Goal: Information Seeking & Learning: Learn about a topic

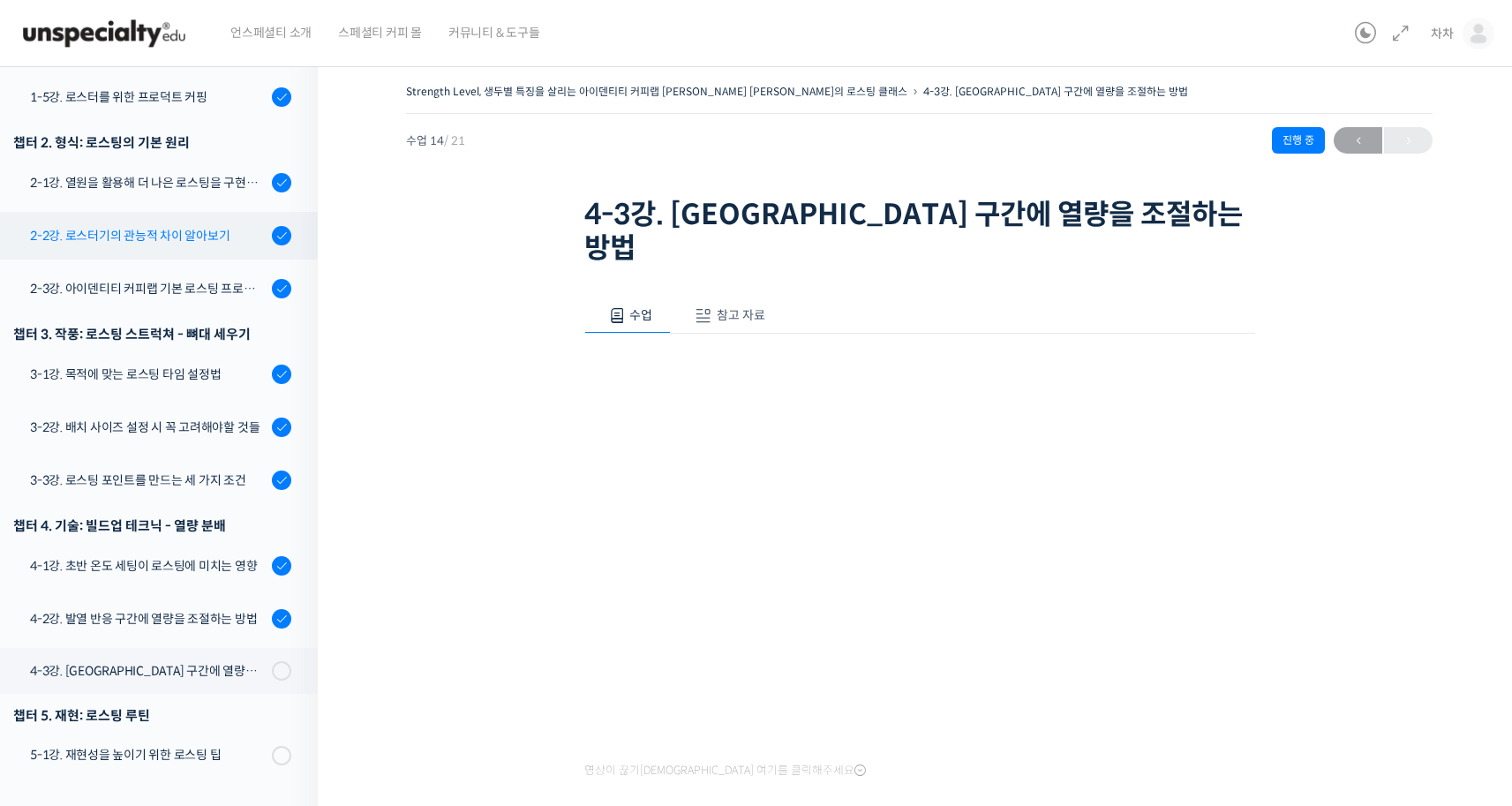
scroll to position [182, 0]
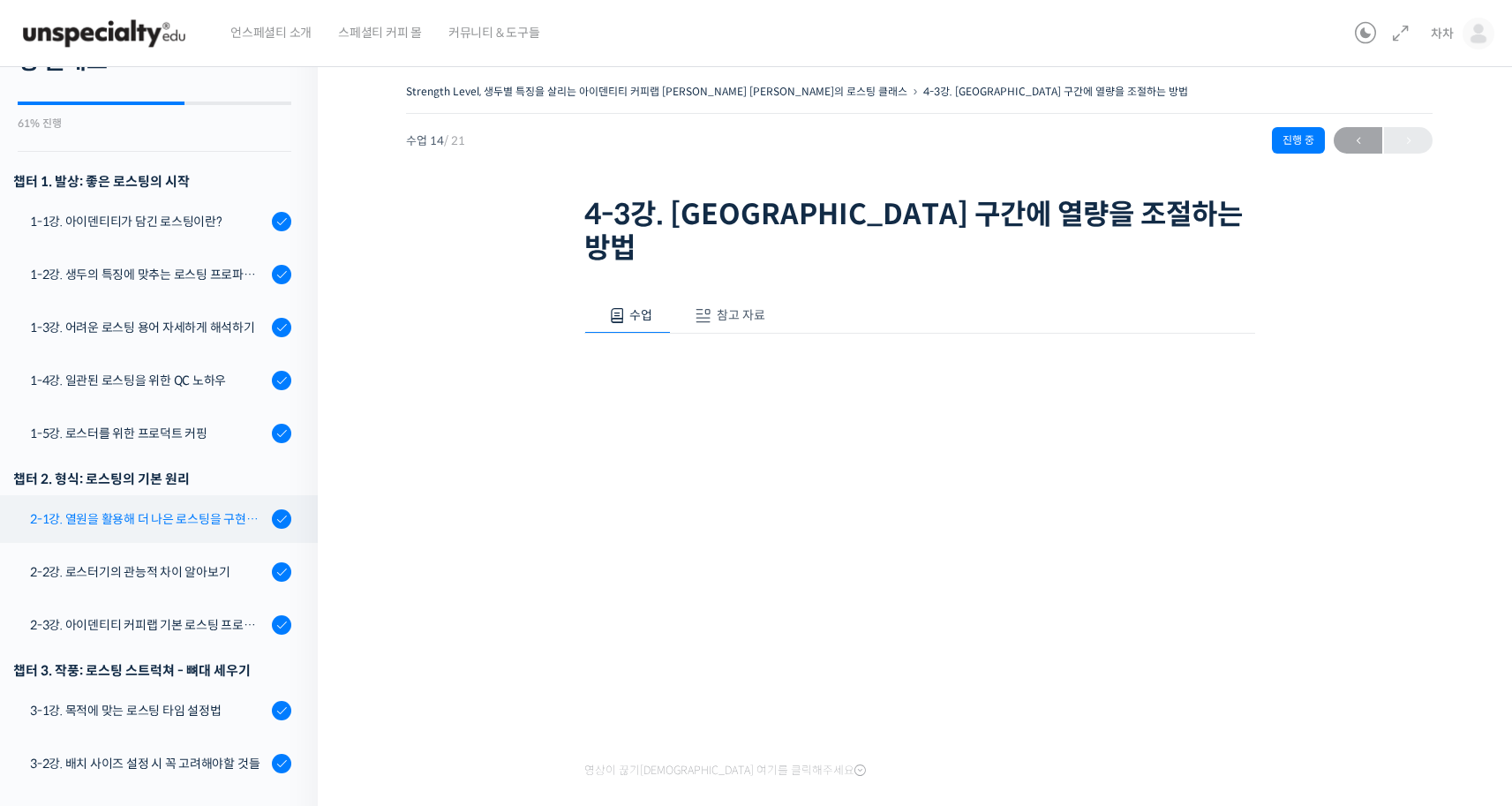
click at [212, 510] on div "2-1강. 열원을 활용해 더 나은 로스팅을 구현하는 방법" at bounding box center [148, 519] width 237 height 19
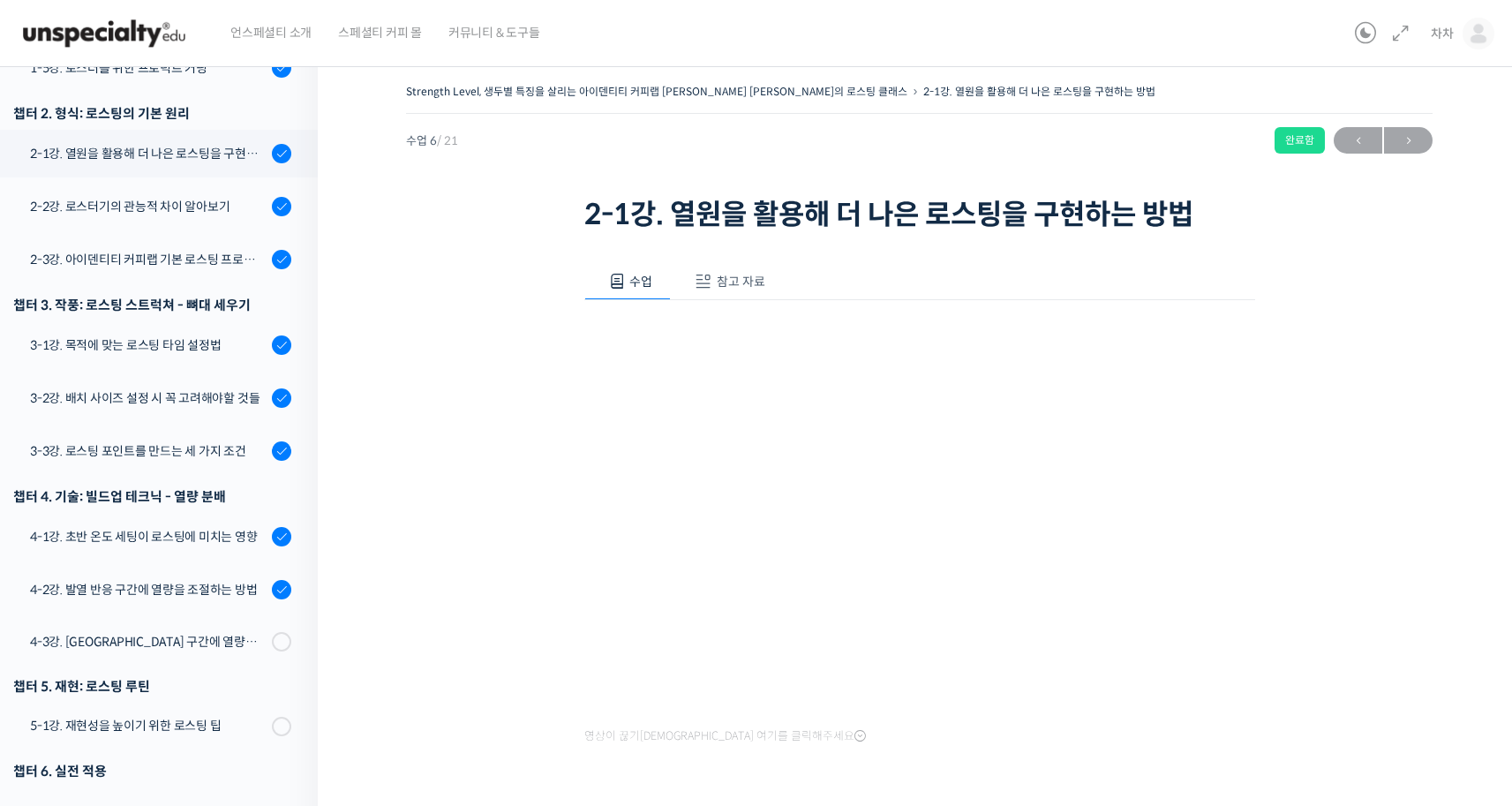
scroll to position [549, 0]
click at [204, 187] on link "2-2강. 로스터기의 관능적 차이 알아보기" at bounding box center [154, 204] width 327 height 48
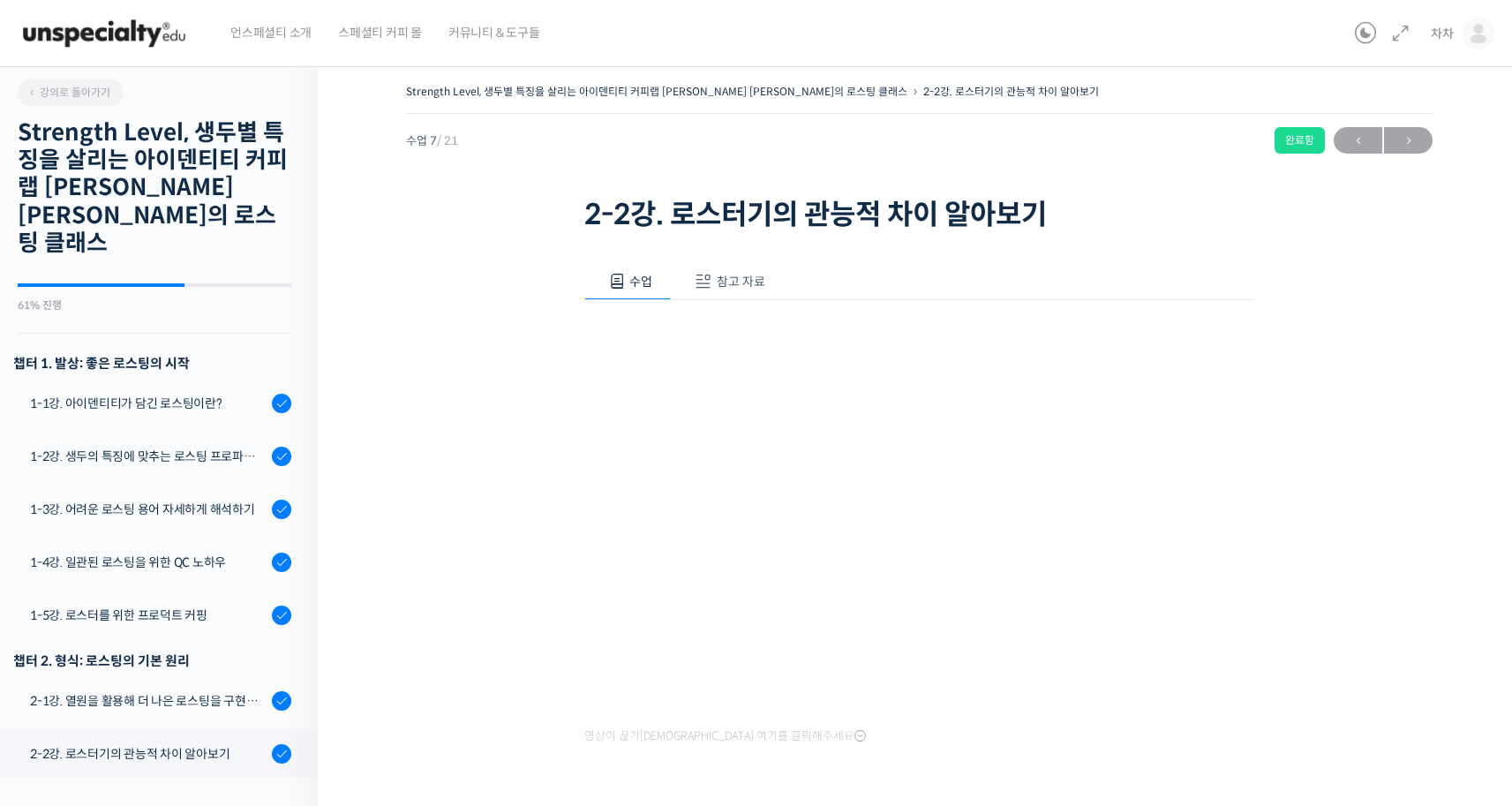
scroll to position [635, 0]
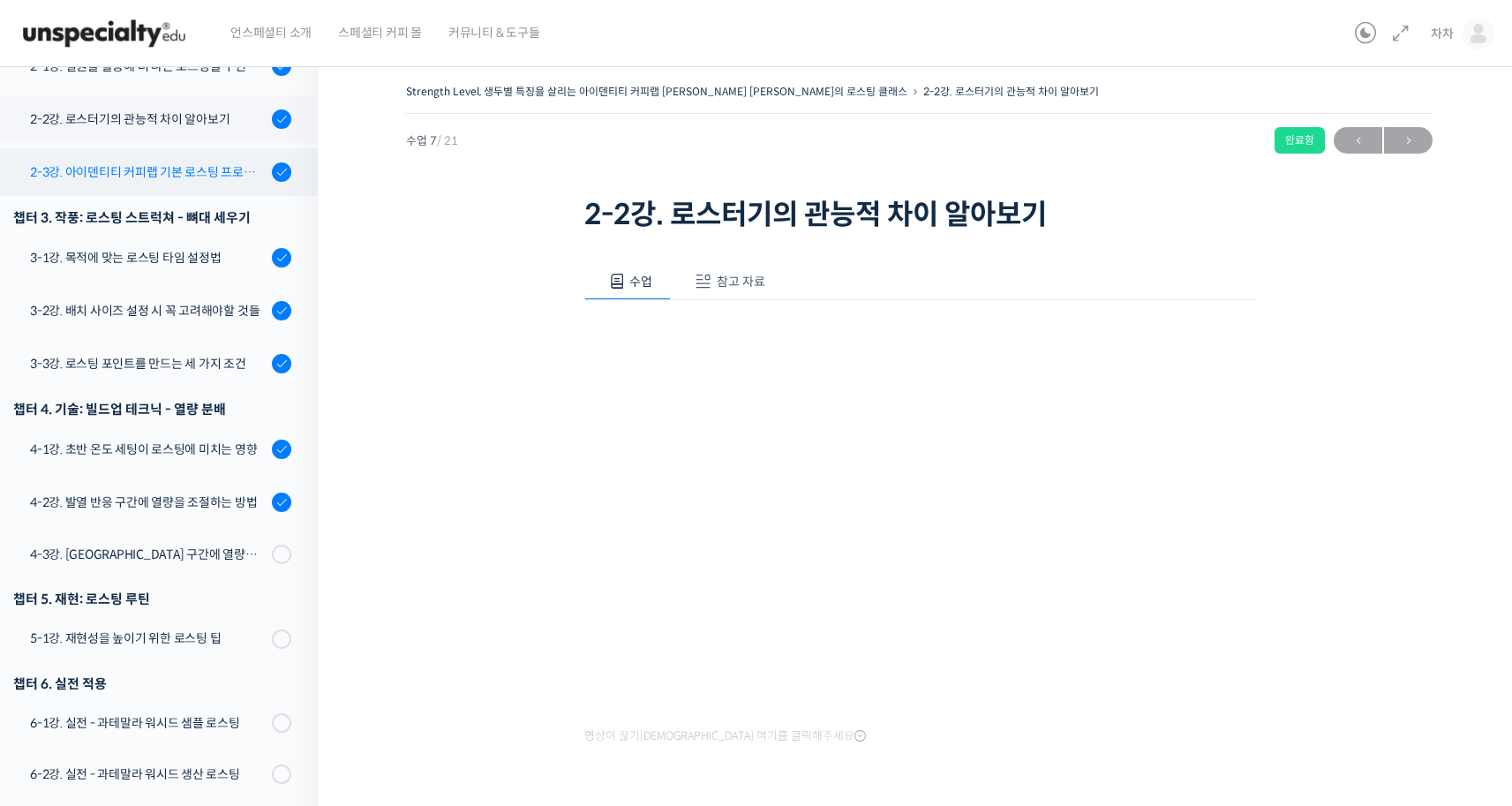
click at [219, 163] on div "2-3강. 아이덴티티 커피랩 기본 로스팅 프로파일 세팅" at bounding box center [148, 172] width 237 height 19
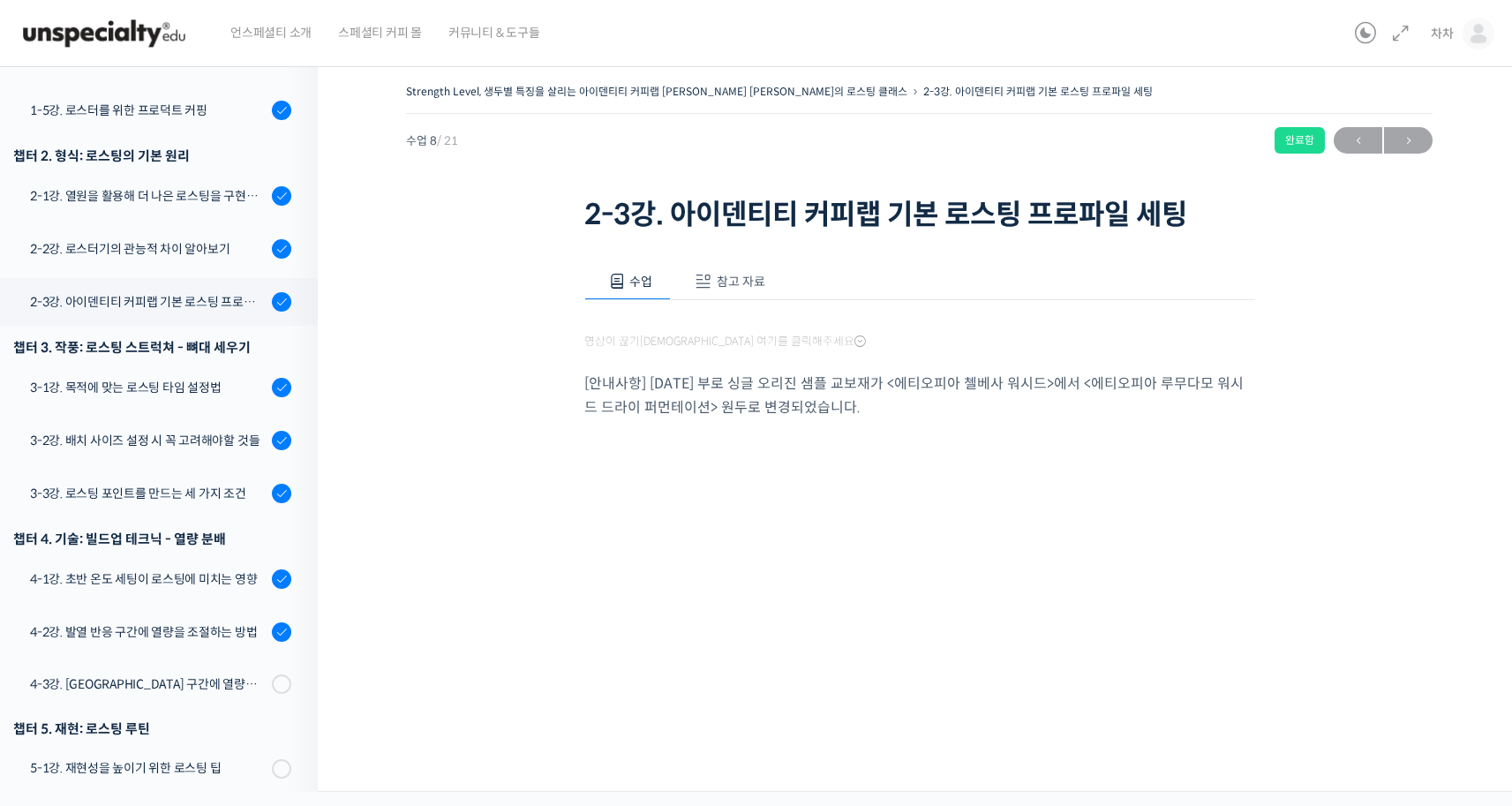
scroll to position [688, 0]
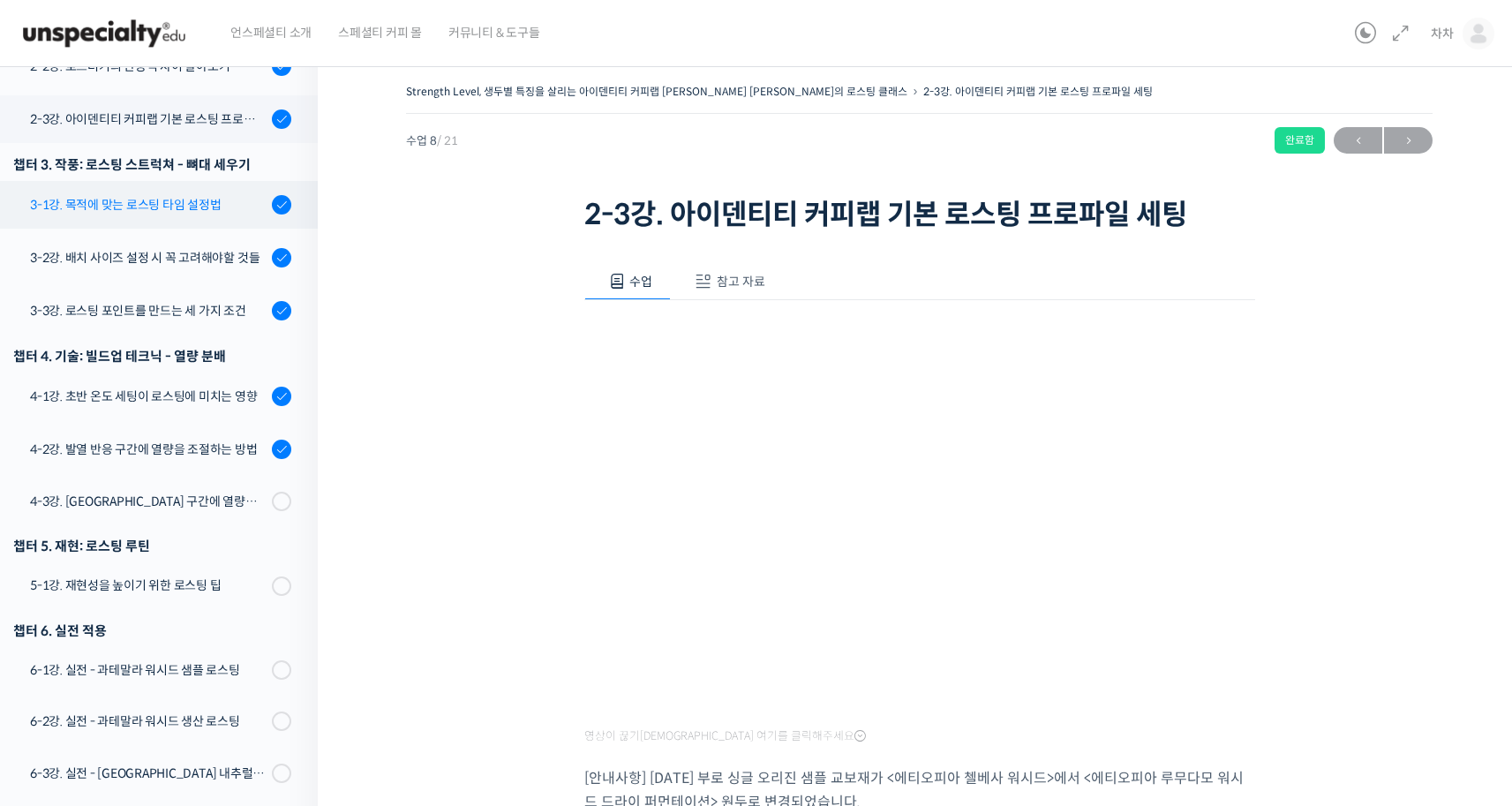
click at [173, 188] on link "3-1강. 목적에 맞는 로스팅 타임 설정법" at bounding box center [154, 204] width 327 height 48
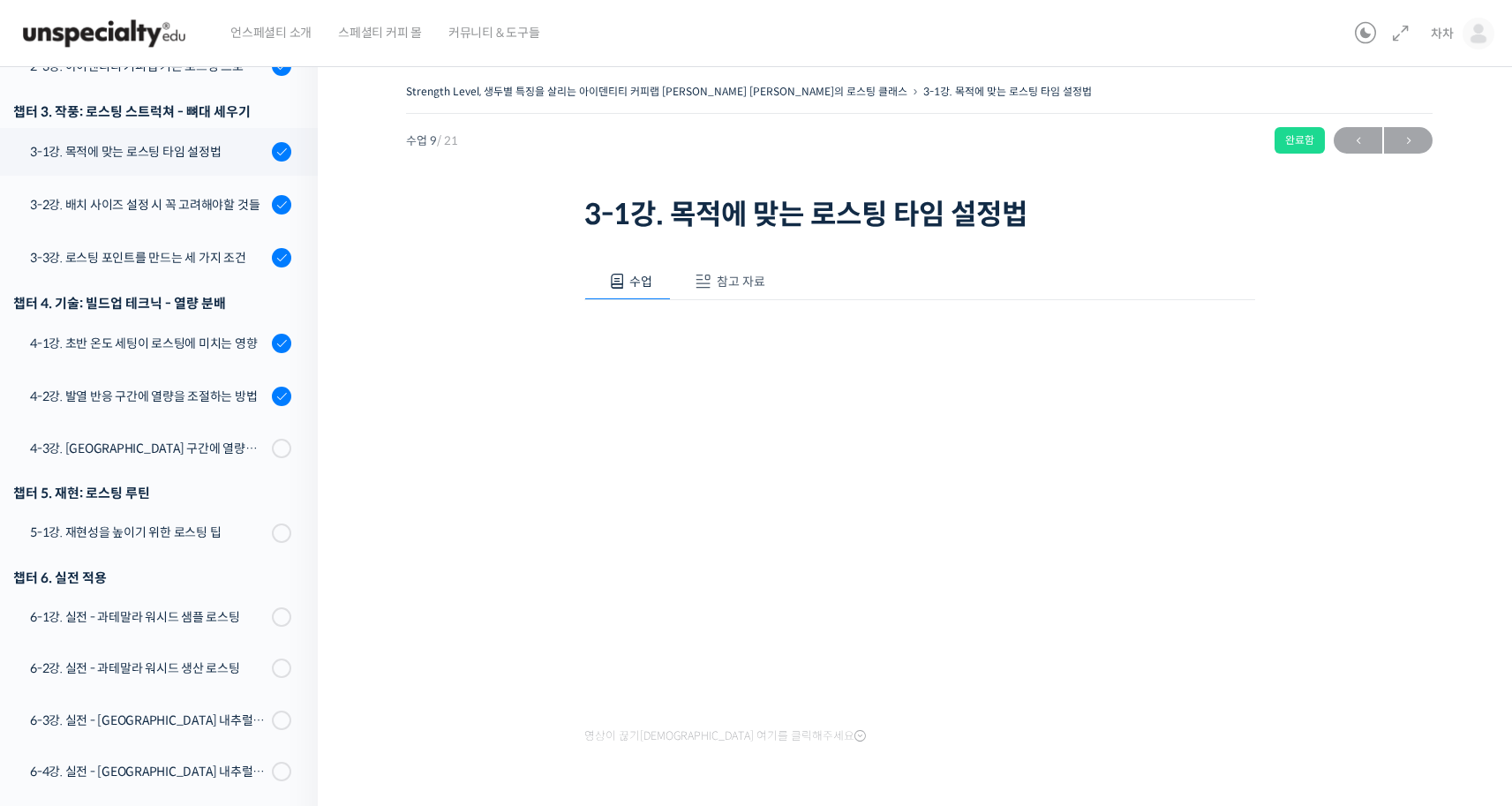
scroll to position [717, 0]
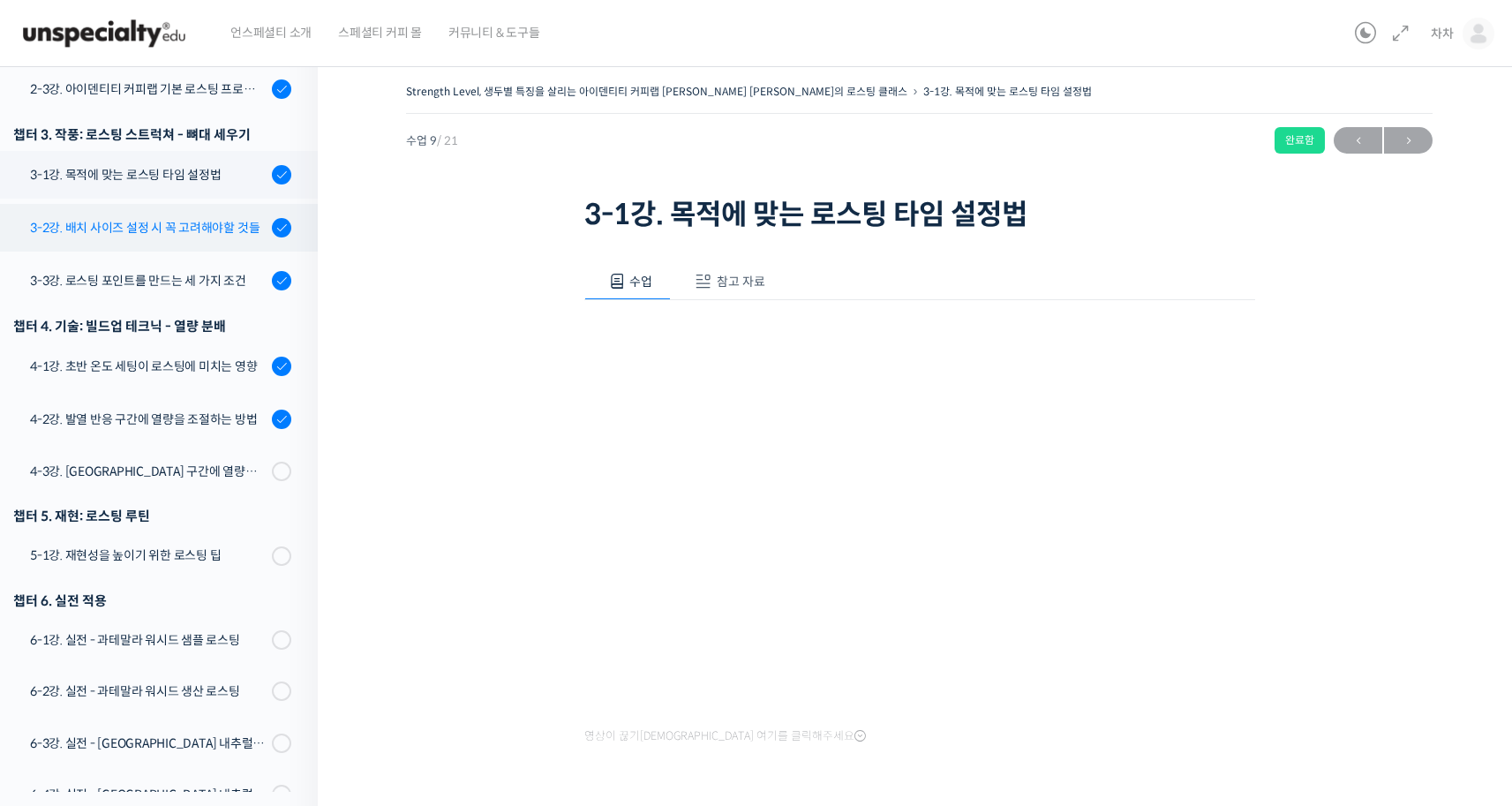
click at [190, 218] on div "3-2강. 배치 사이즈 설정시 꼭 고려해야할 것들" at bounding box center [148, 227] width 237 height 19
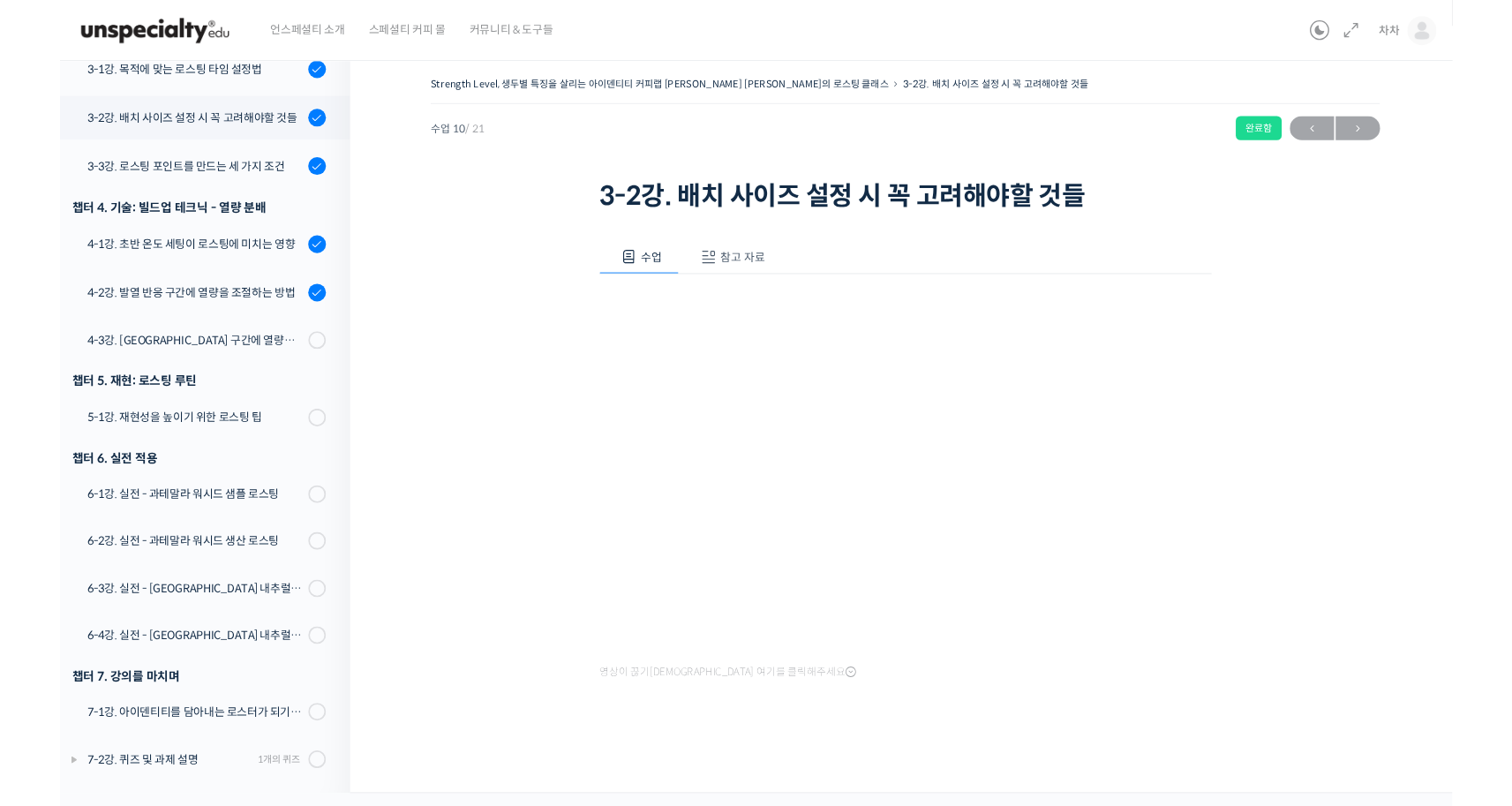
scroll to position [717, 0]
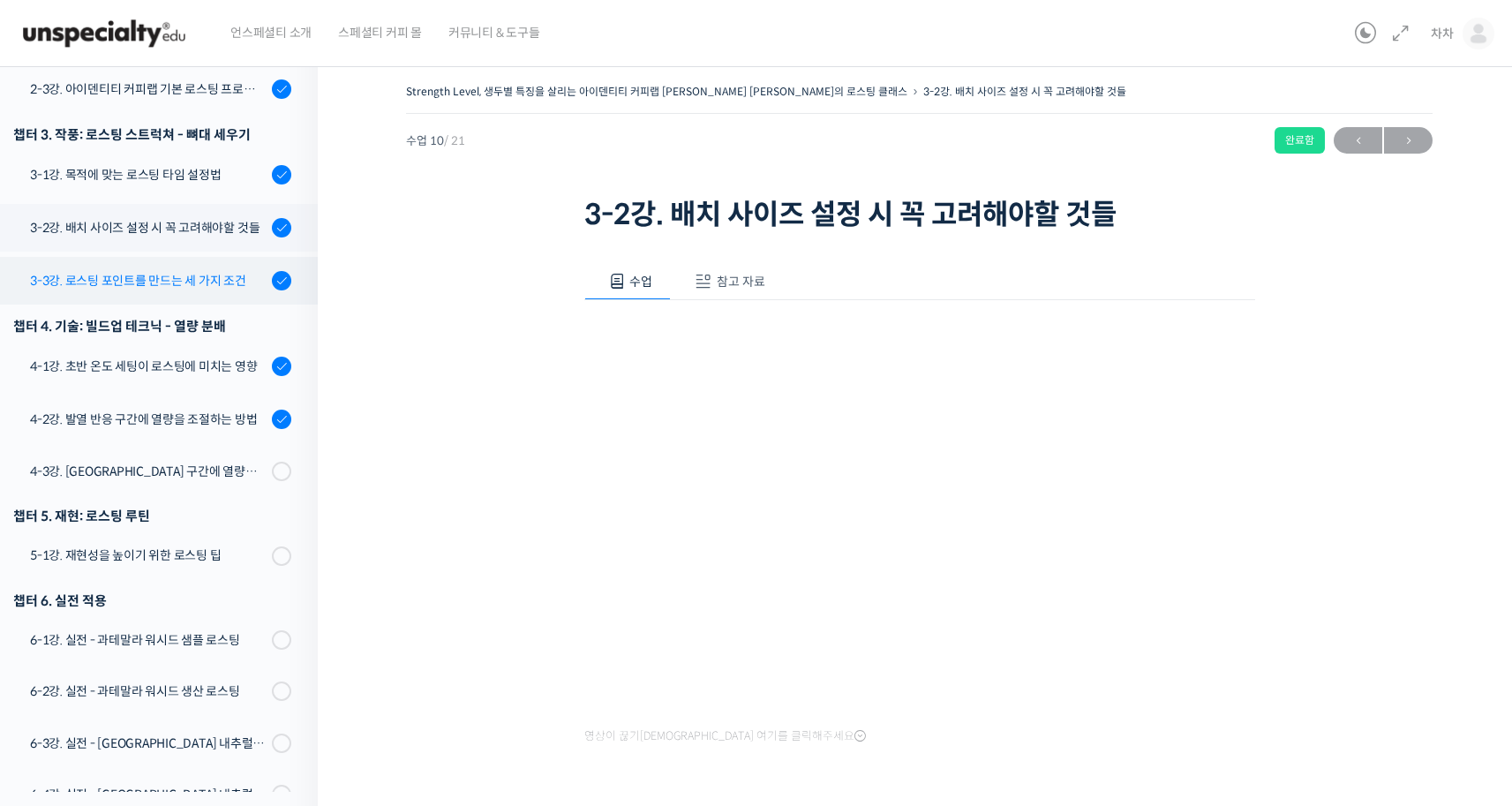
click at [152, 262] on link "3-3강. 로스팅 포인트를 만드는 세 가지 조건" at bounding box center [154, 280] width 327 height 48
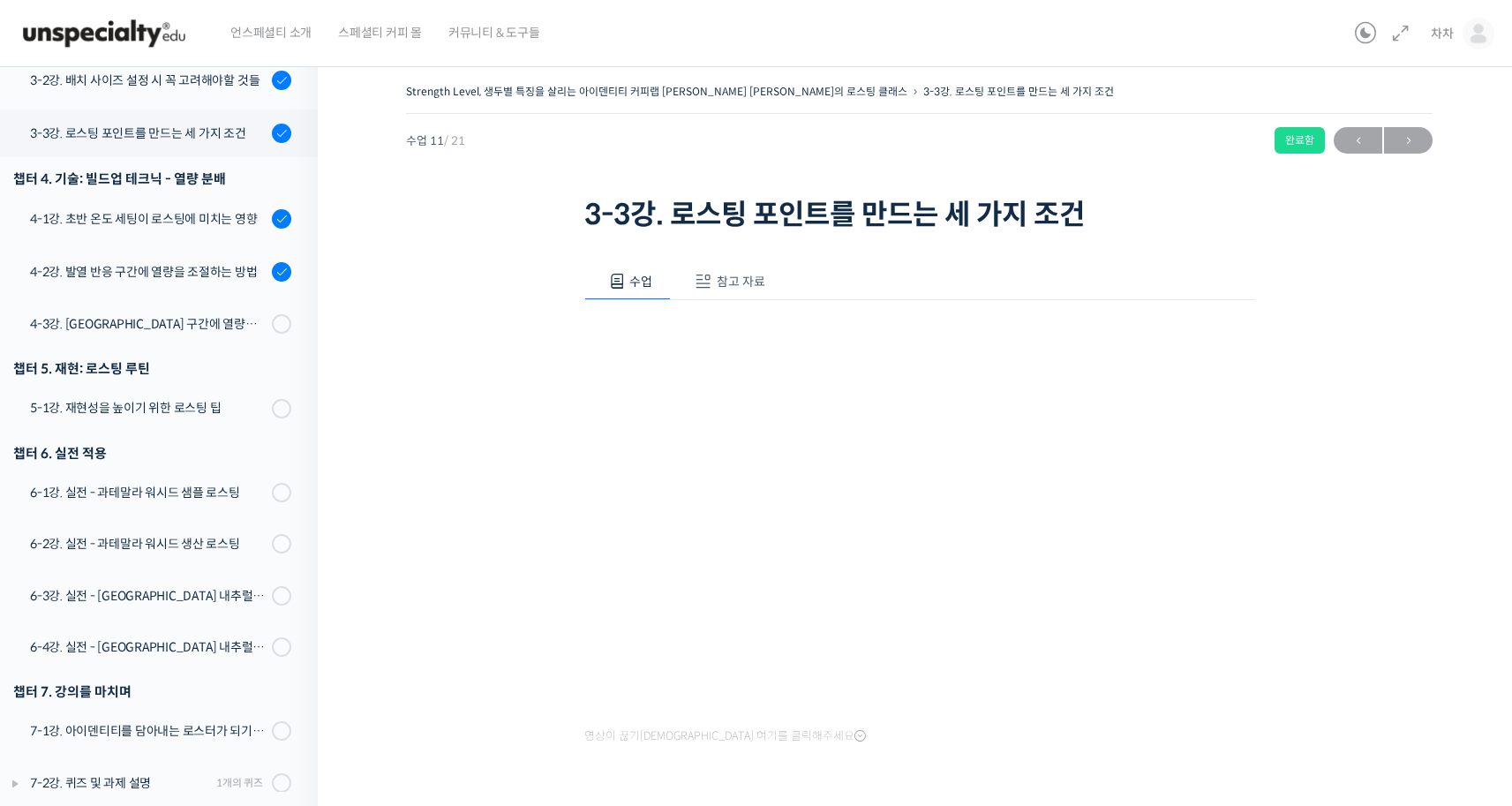
scroll to position [717, 0]
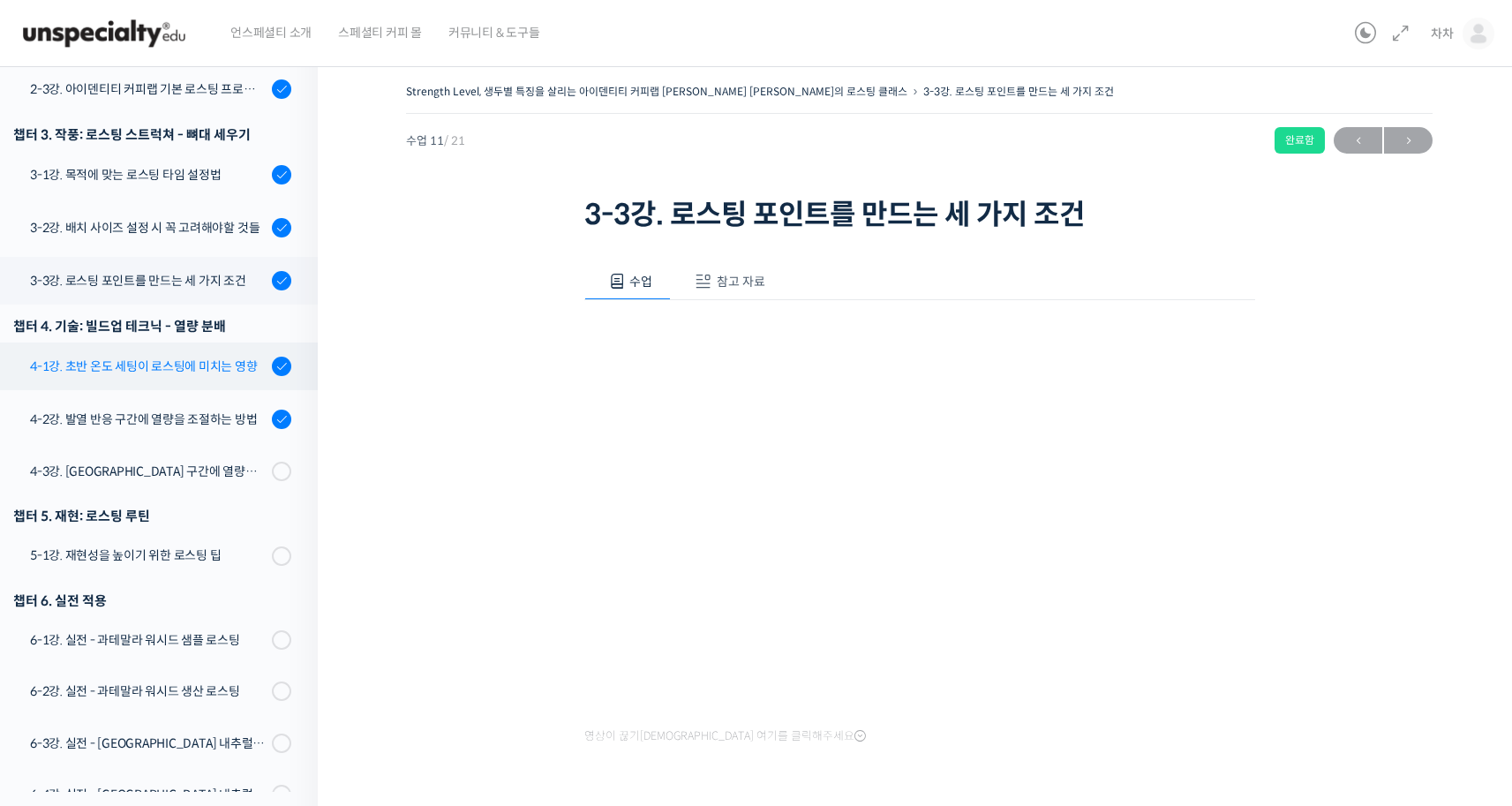
click at [225, 355] on link "4-1강. 초반 온도 세팅이 로스팅에 미치는 영향" at bounding box center [154, 366] width 327 height 48
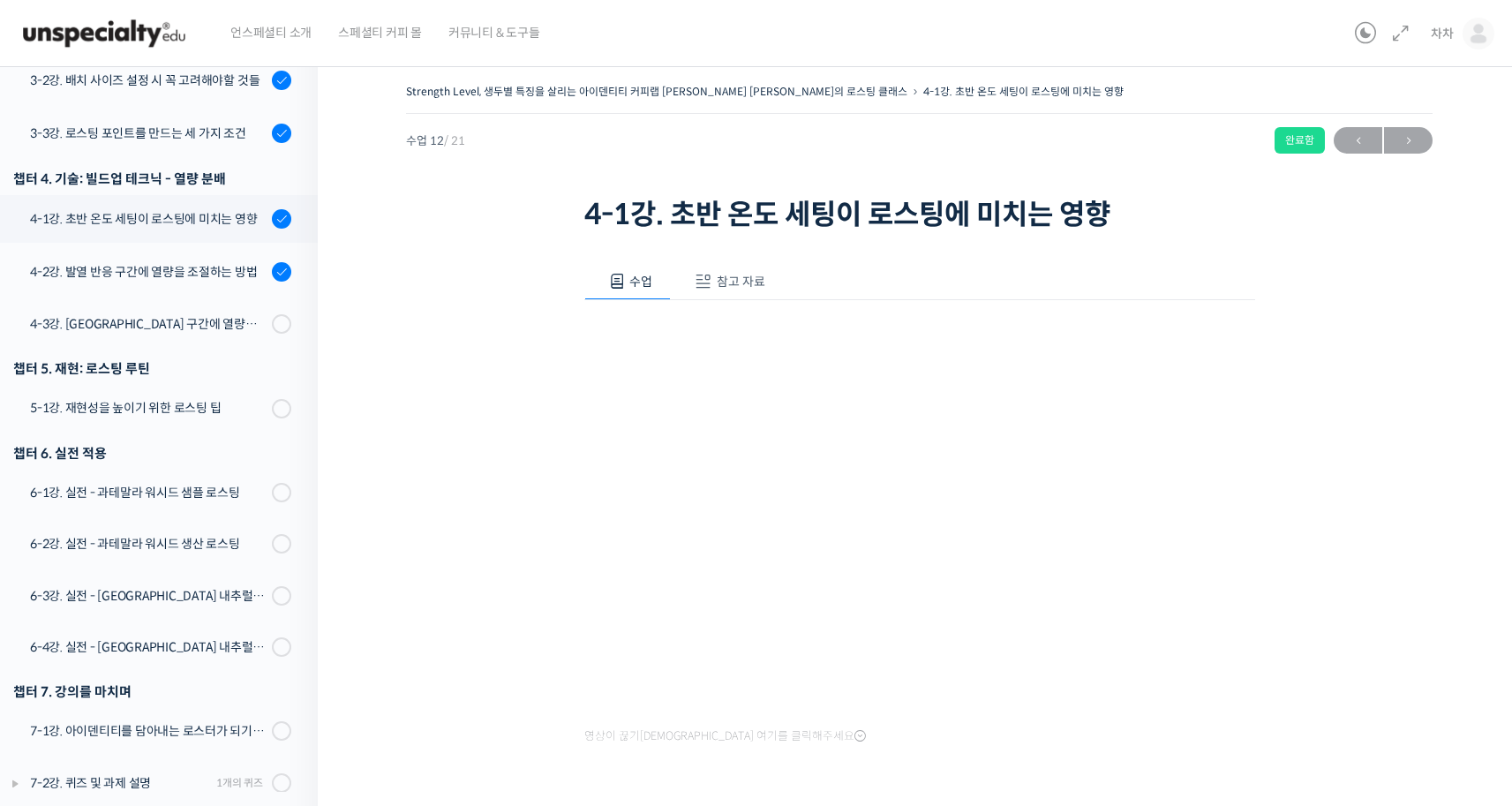
scroll to position [717, 0]
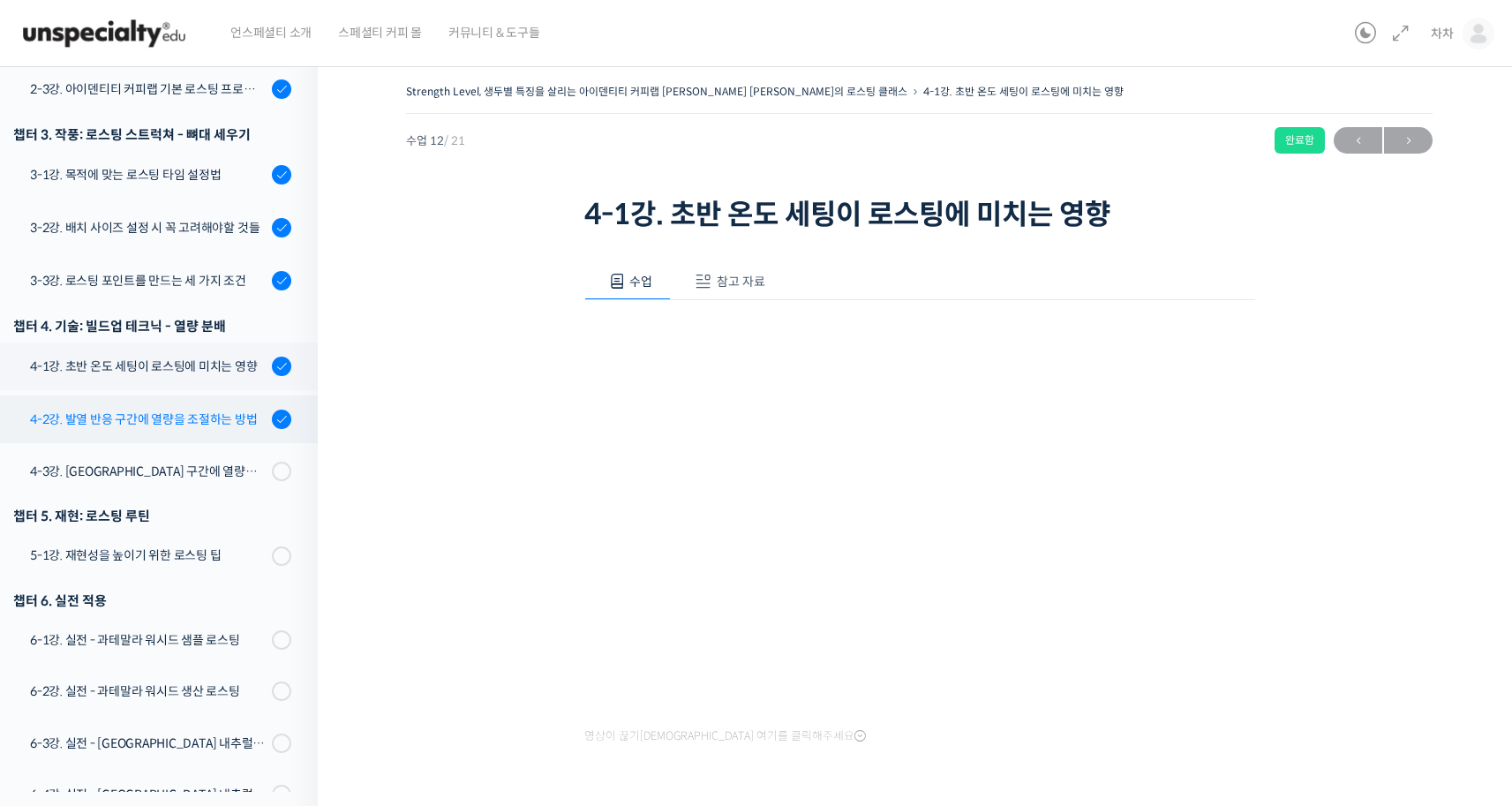
click at [252, 405] on link "4-2강. 발열 반응 구간에 열량을 조절하는 방법" at bounding box center [154, 419] width 327 height 48
